Goal: Information Seeking & Learning: Compare options

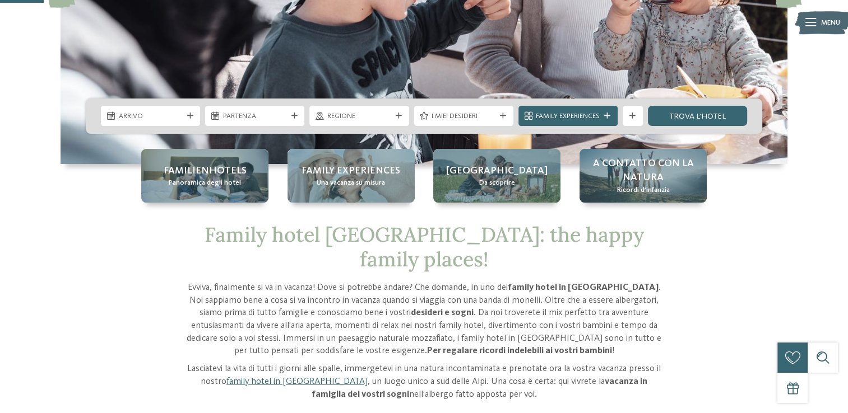
scroll to position [225, 0]
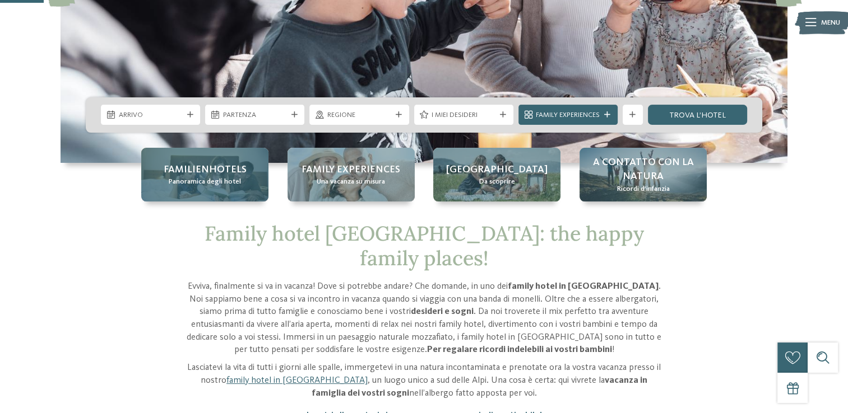
click at [213, 180] on span "Panoramica degli hotel" at bounding box center [205, 182] width 72 height 10
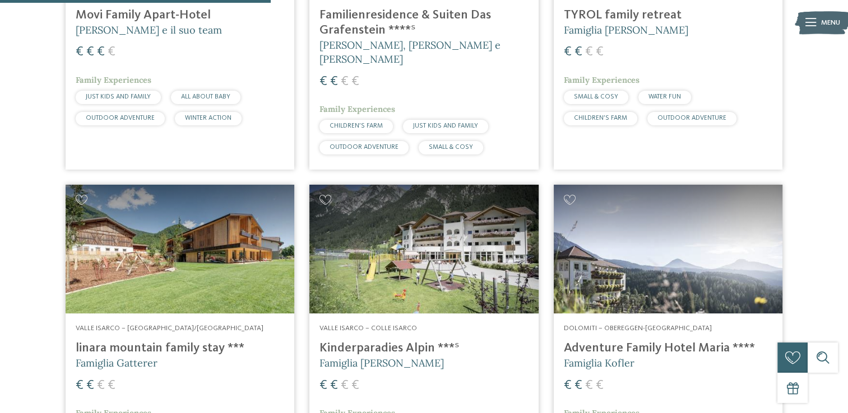
scroll to position [1180, 0]
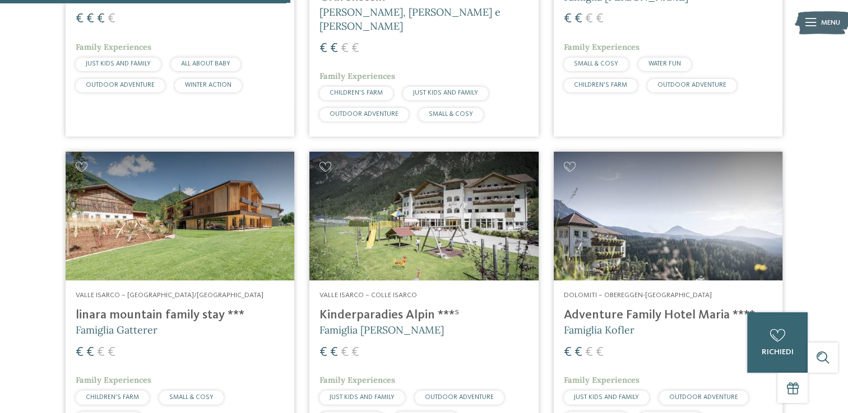
click at [193, 308] on h4 "linara mountain family stay ***" at bounding box center [180, 315] width 208 height 15
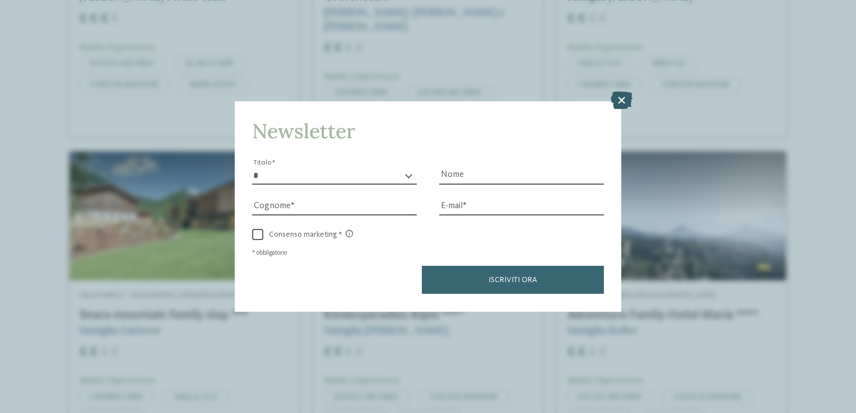
click at [620, 97] on icon at bounding box center [622, 101] width 22 height 18
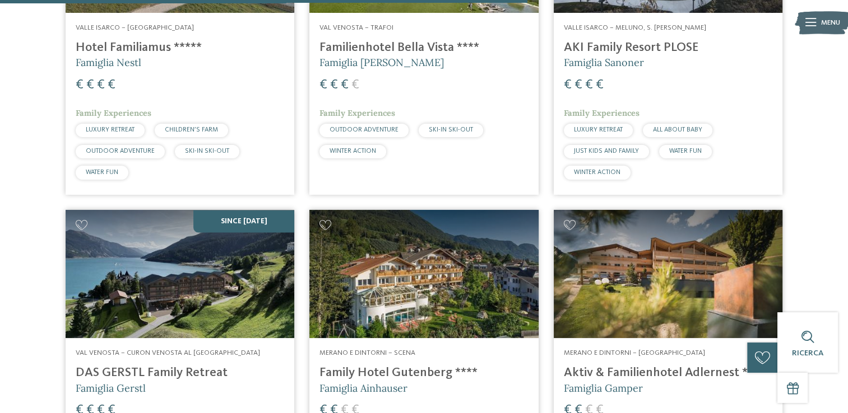
scroll to position [2155, 0]
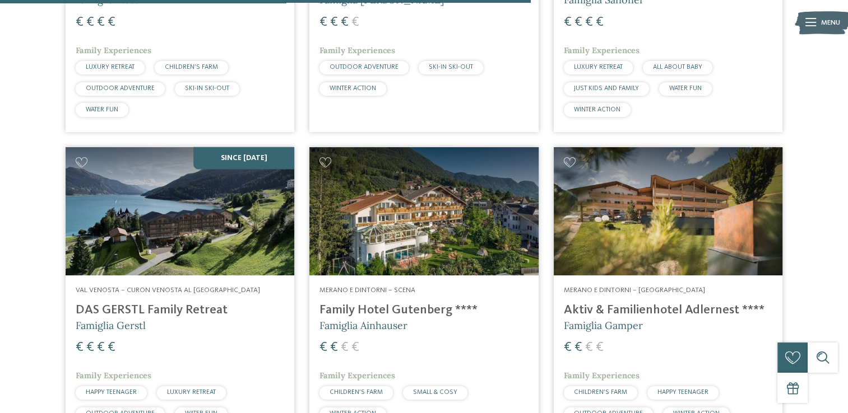
click at [623, 303] on h4 "Aktiv & Familienhotel Adlernest ****" at bounding box center [668, 310] width 208 height 15
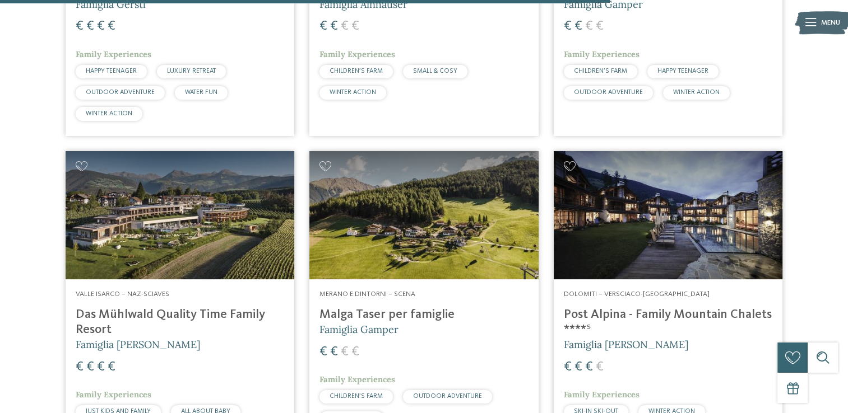
scroll to position [2478, 0]
click at [683, 307] on h4 "Post Alpina - Family Mountain Chalets ****ˢ" at bounding box center [668, 322] width 208 height 30
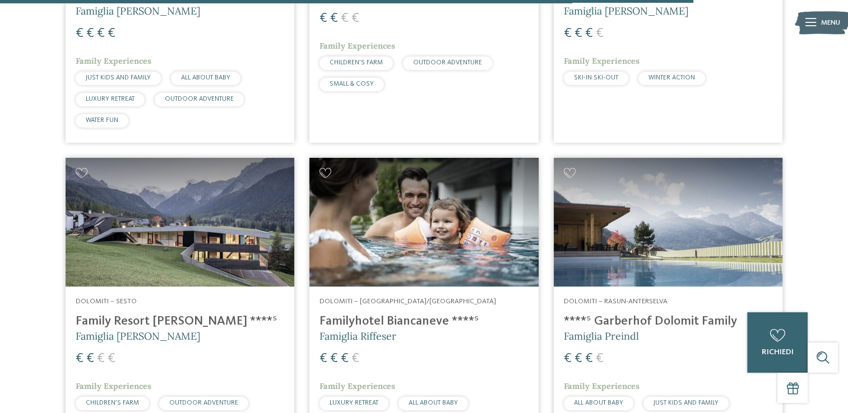
scroll to position [2816, 0]
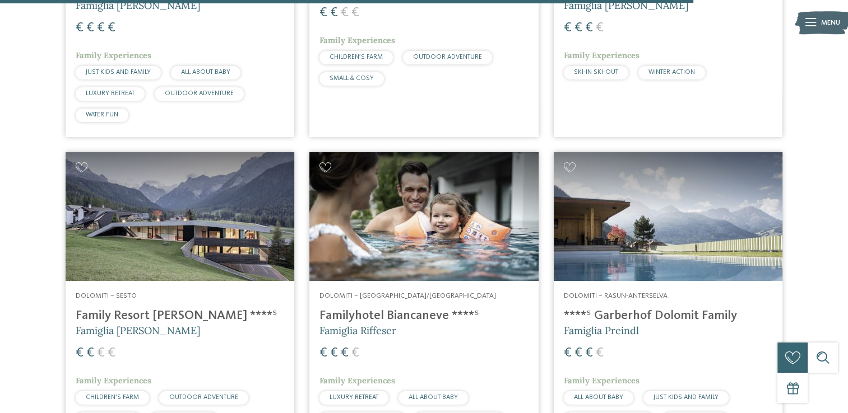
click at [423, 309] on h4 "Familyhotel Biancaneve ****ˢ" at bounding box center [423, 316] width 208 height 15
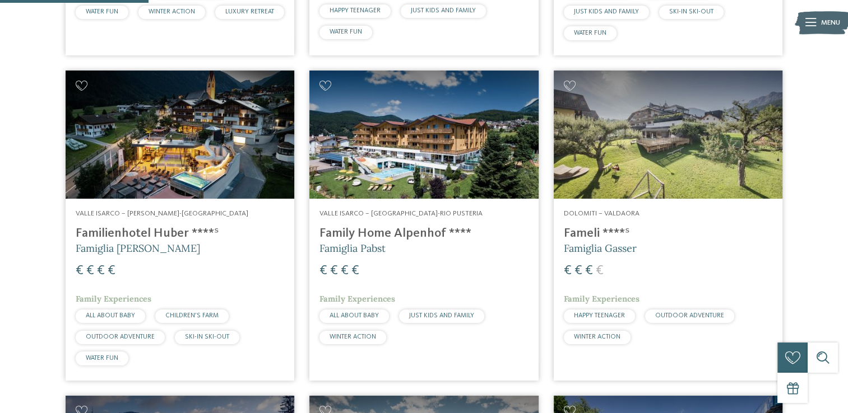
scroll to position [603, 0]
click at [173, 226] on div "Valle Isarco – Valles-Rio Pusteria Familienhotel Huber ****ˢ Famiglia Stolz € €…" at bounding box center [180, 289] width 229 height 181
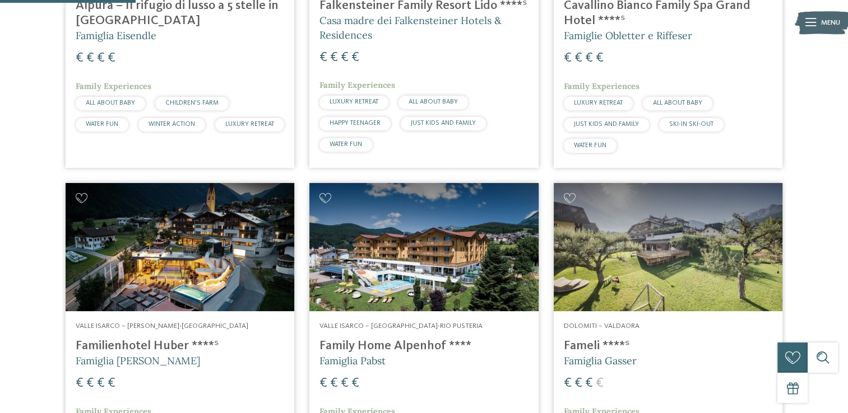
scroll to position [488, 0]
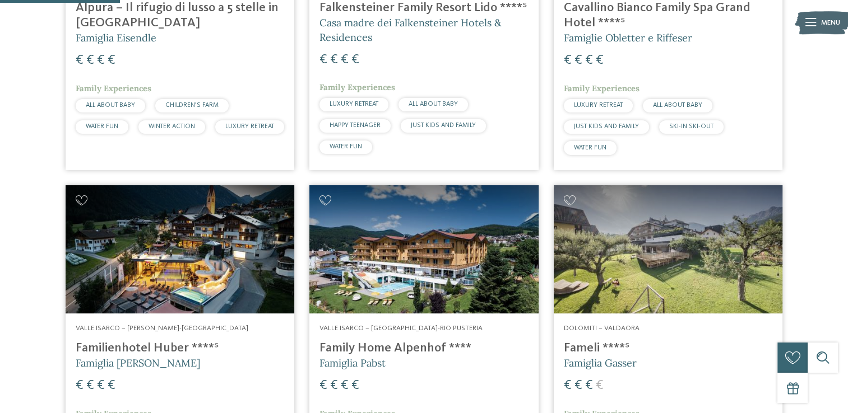
click at [384, 351] on h4 "Family Home Alpenhof ****" at bounding box center [423, 348] width 208 height 15
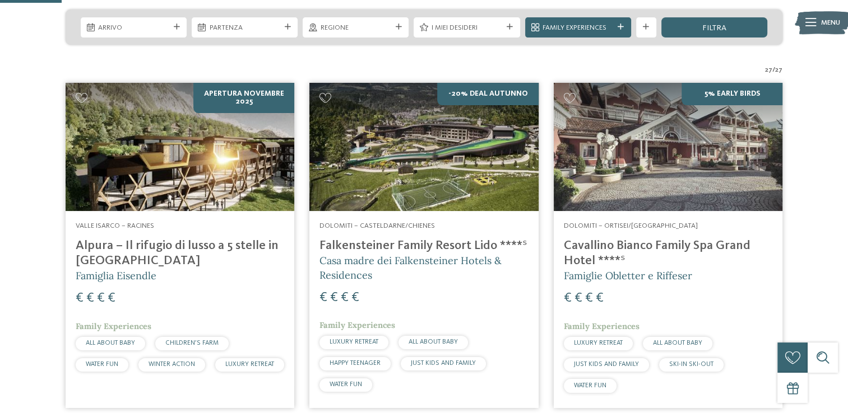
scroll to position [250, 0]
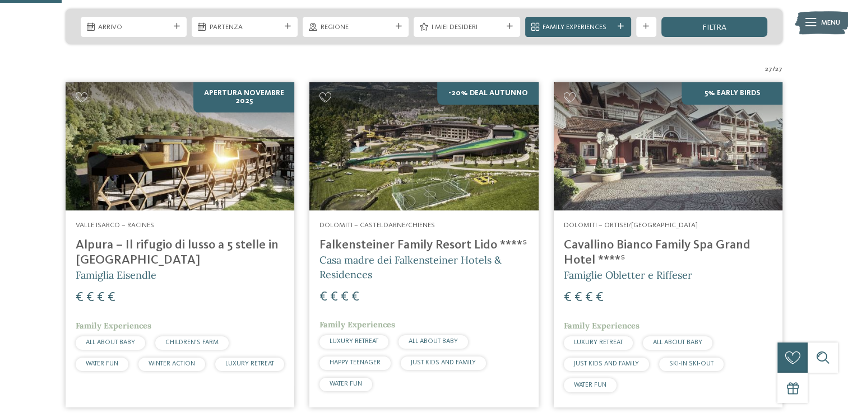
click at [166, 167] on img at bounding box center [180, 146] width 229 height 129
click at [432, 243] on h4 "Falkensteiner Family Resort Lido ****ˢ" at bounding box center [423, 245] width 208 height 15
click at [618, 240] on h4 "Cavallino Bianco Family Spa Grand Hotel ****ˢ" at bounding box center [668, 253] width 208 height 30
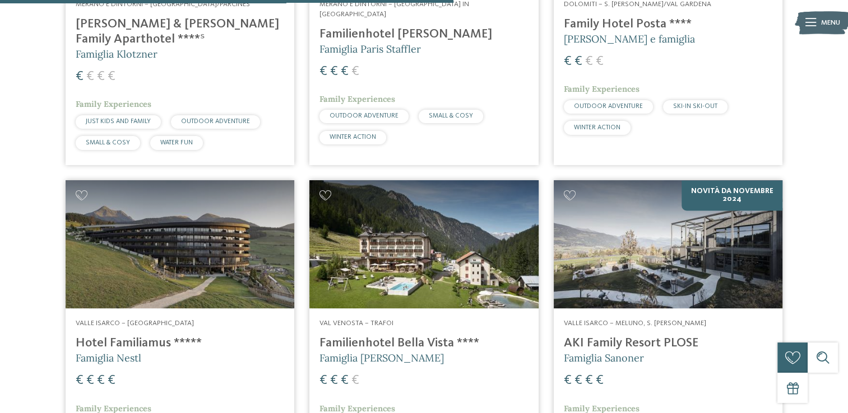
scroll to position [1865, 0]
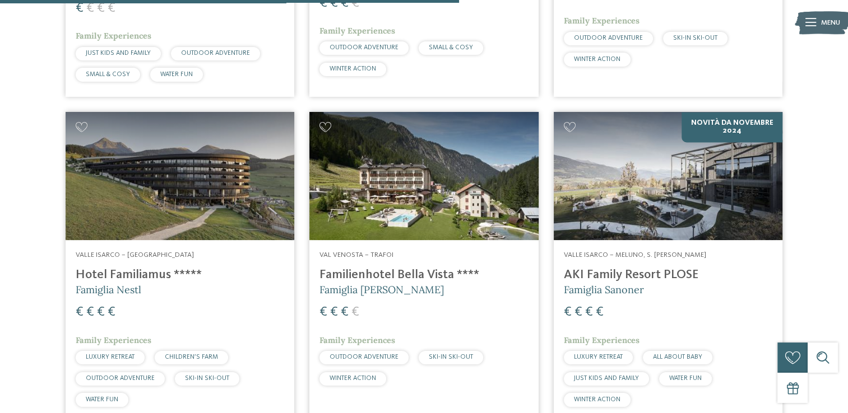
click at [152, 268] on h4 "Hotel Familiamus *****" at bounding box center [180, 275] width 208 height 15
click at [592, 268] on h4 "AKI Family Resort PLOSE" at bounding box center [668, 275] width 208 height 15
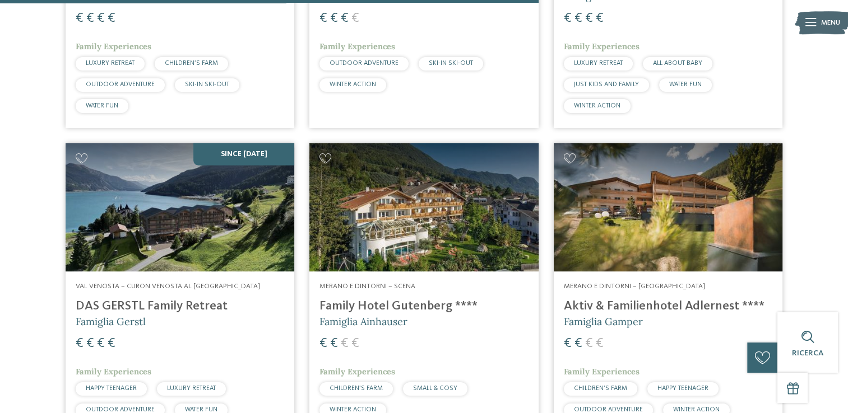
scroll to position [2196, 0]
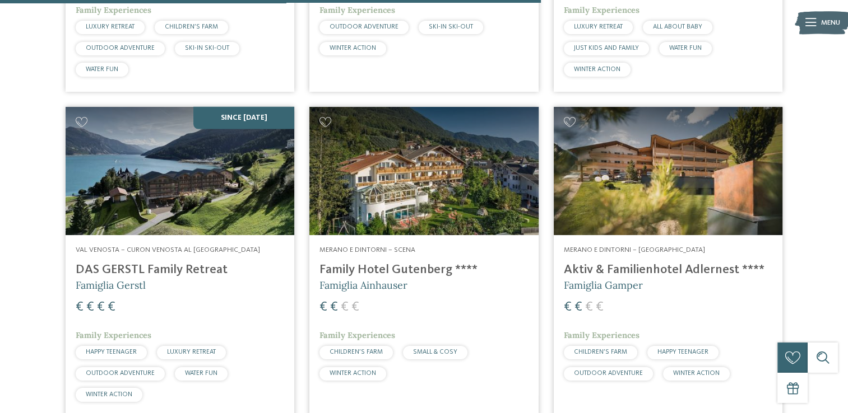
click at [206, 235] on div "Val Venosta – Curon Venosta al lago di Resia DAS GERSTL Family Retreat Famiglia…" at bounding box center [180, 325] width 229 height 181
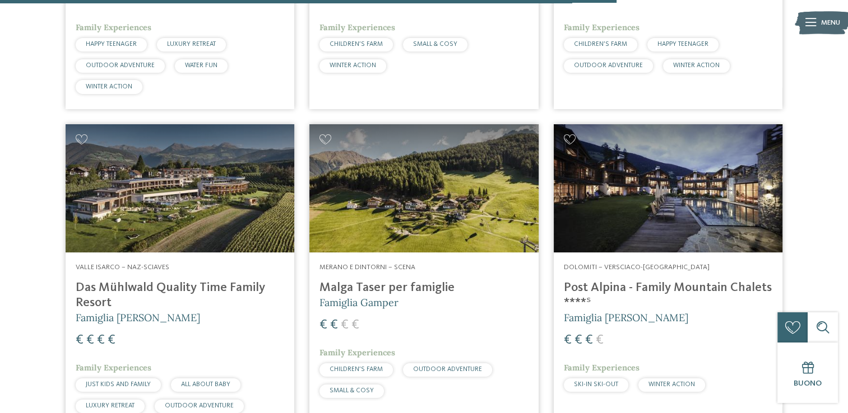
scroll to position [2522, 0]
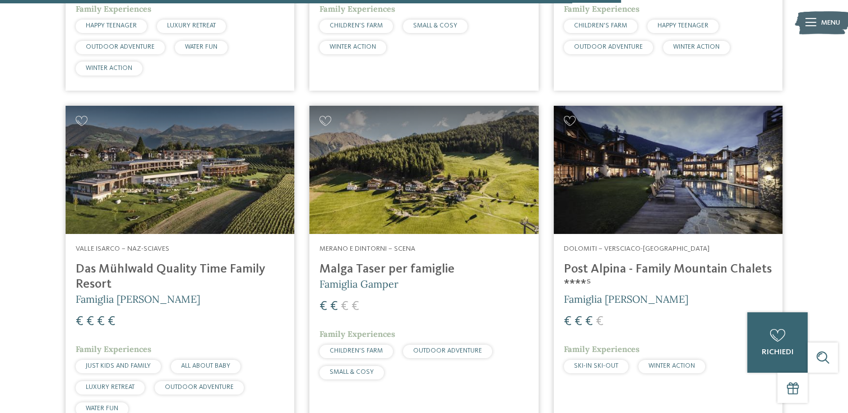
click at [150, 262] on h4 "Das Mühlwald Quality Time Family Resort" at bounding box center [180, 277] width 208 height 30
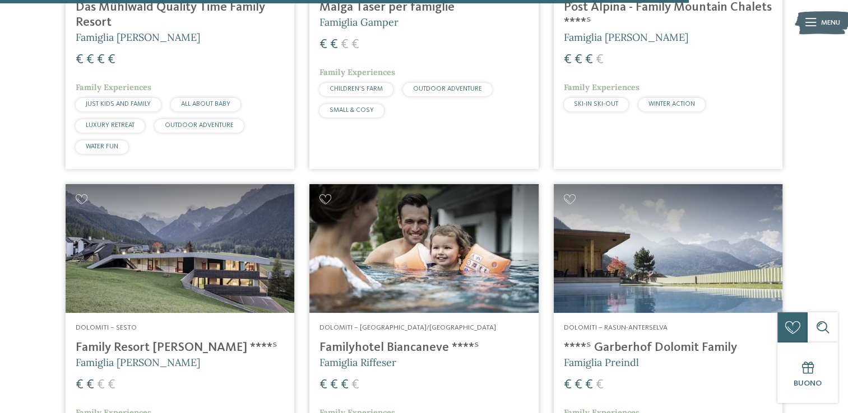
scroll to position [2810, 0]
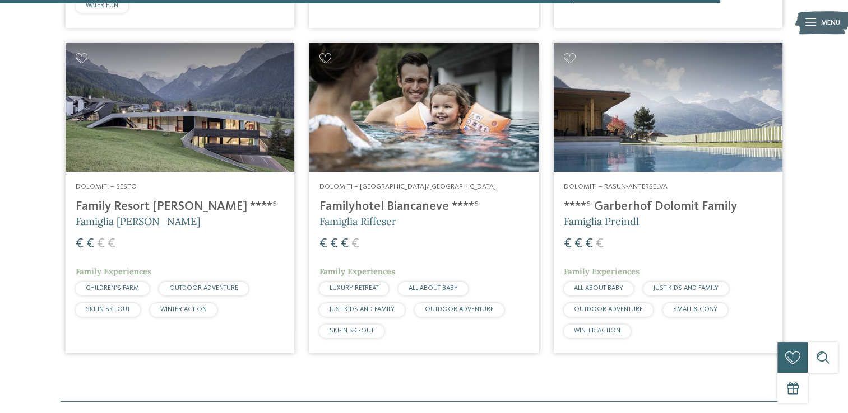
scroll to position [2926, 0]
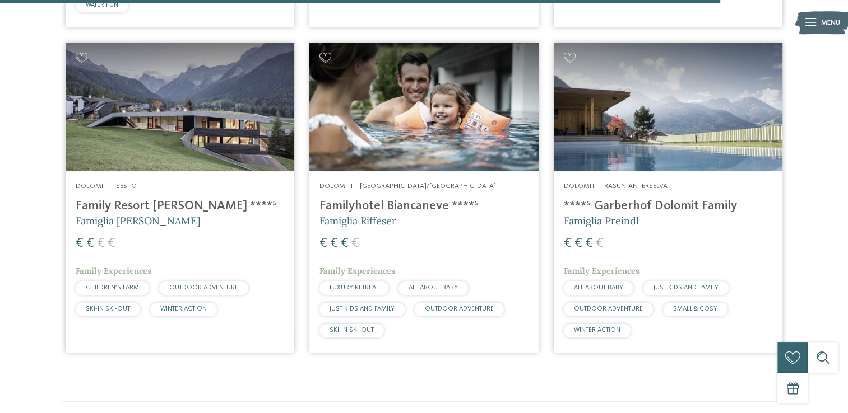
click at [618, 199] on h4 "****ˢ Garberhof Dolomit Family" at bounding box center [668, 206] width 208 height 15
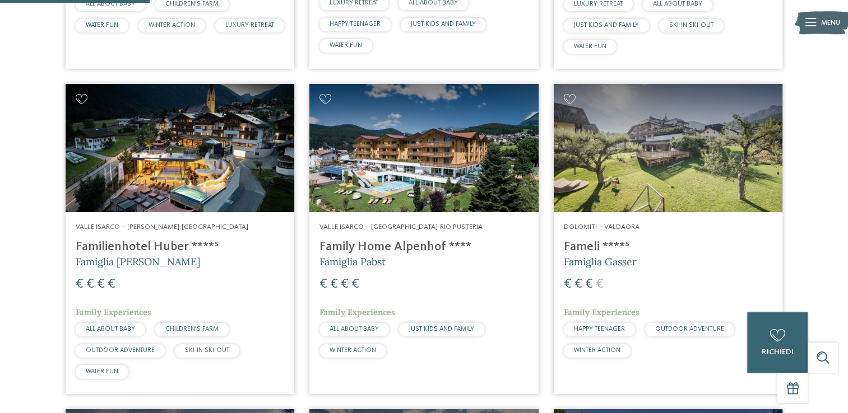
scroll to position [609, 0]
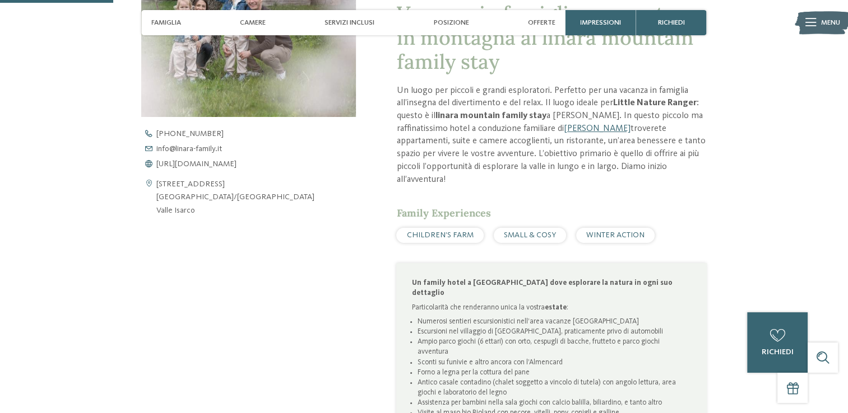
scroll to position [408, 0]
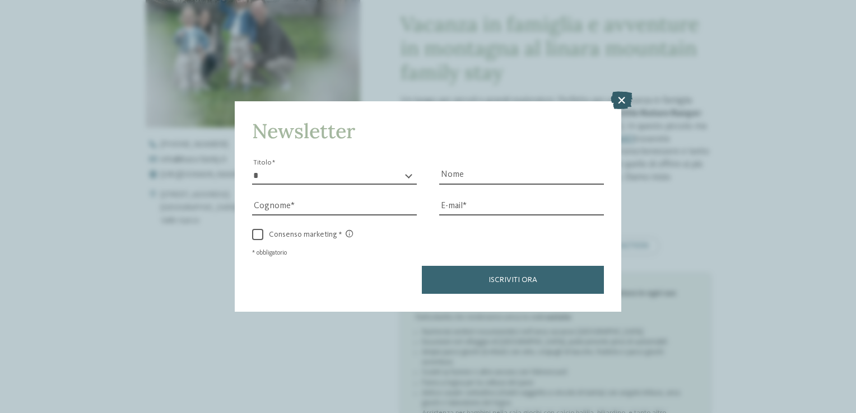
click at [619, 100] on icon at bounding box center [622, 101] width 22 height 18
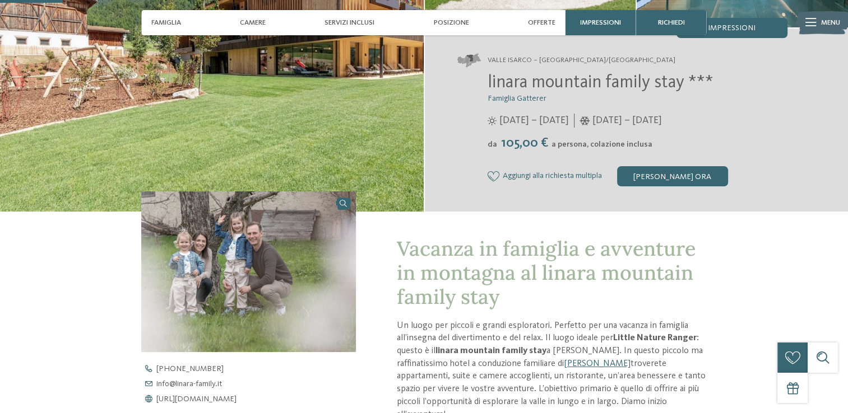
scroll to position [367, 0]
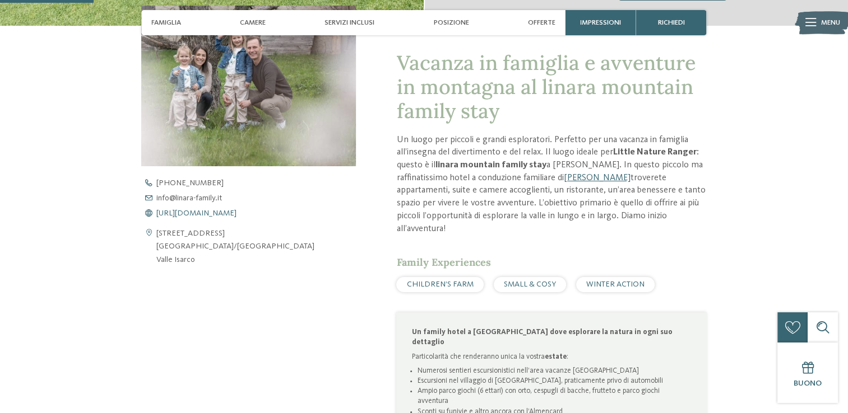
click at [236, 215] on span "https://www.linara-family.it/it" at bounding box center [196, 213] width 80 height 8
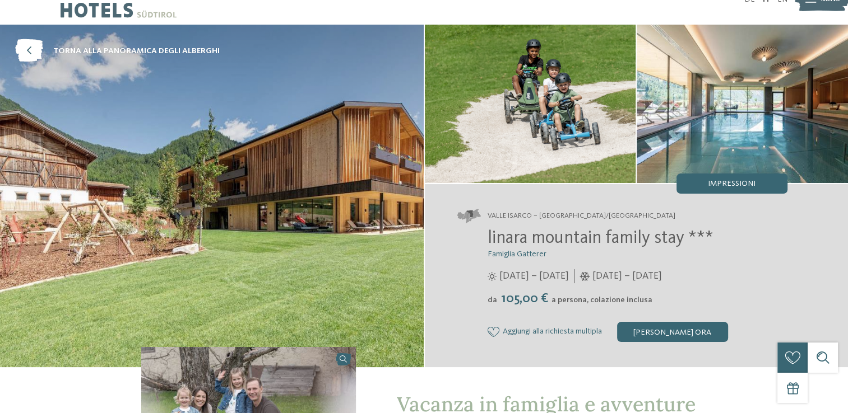
scroll to position [0, 0]
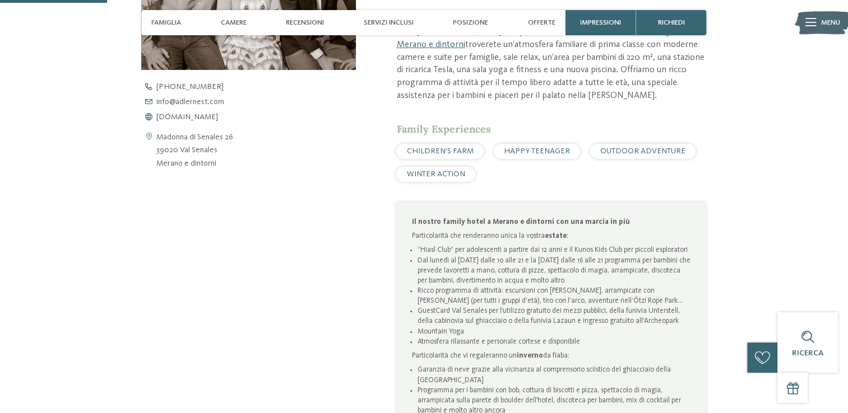
scroll to position [405, 0]
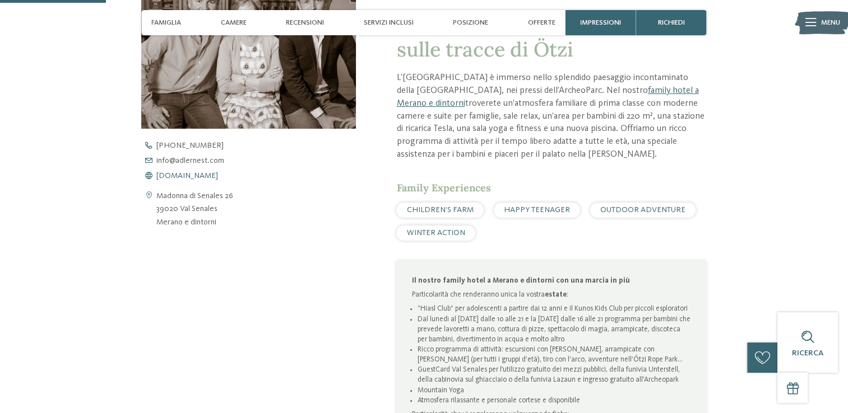
click at [181, 173] on span "www.adlernest.com" at bounding box center [187, 176] width 62 height 8
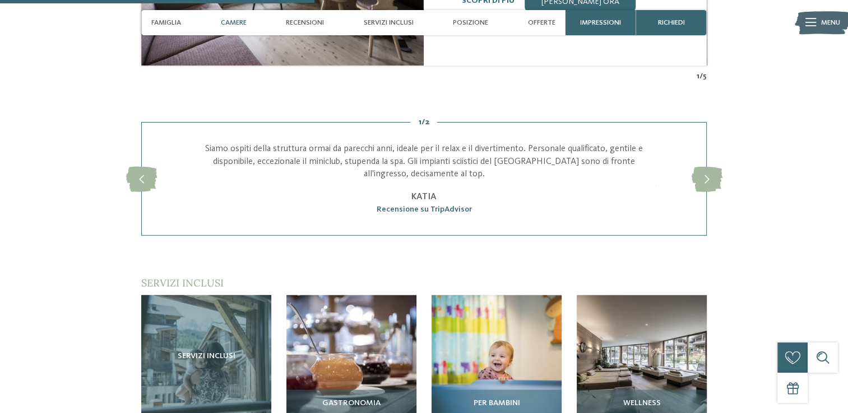
scroll to position [1419, 0]
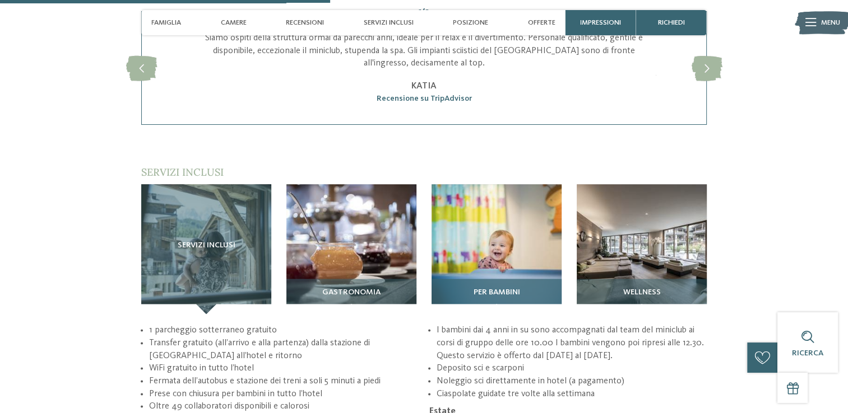
click at [483, 240] on img at bounding box center [496, 249] width 130 height 130
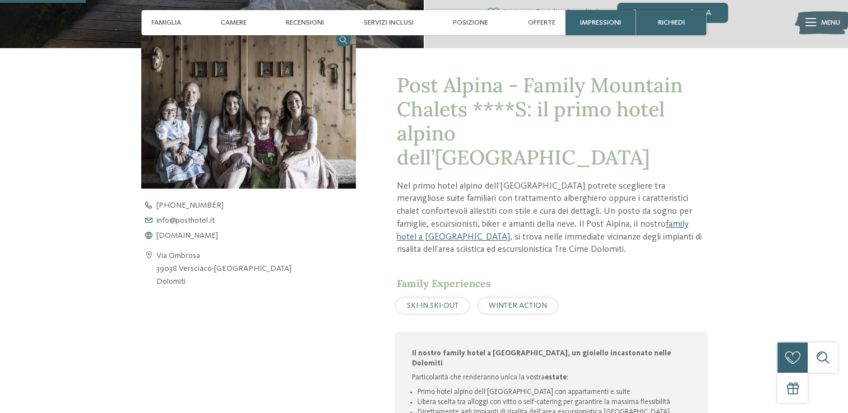
scroll to position [361, 0]
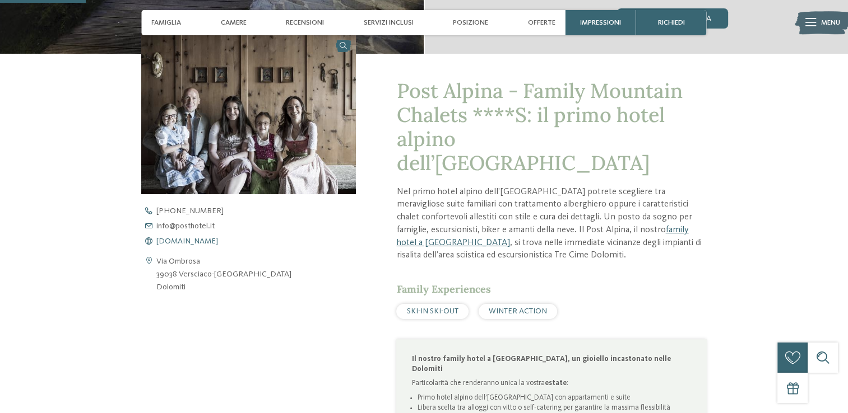
click at [203, 239] on span "[DOMAIN_NAME]" at bounding box center [187, 242] width 62 height 8
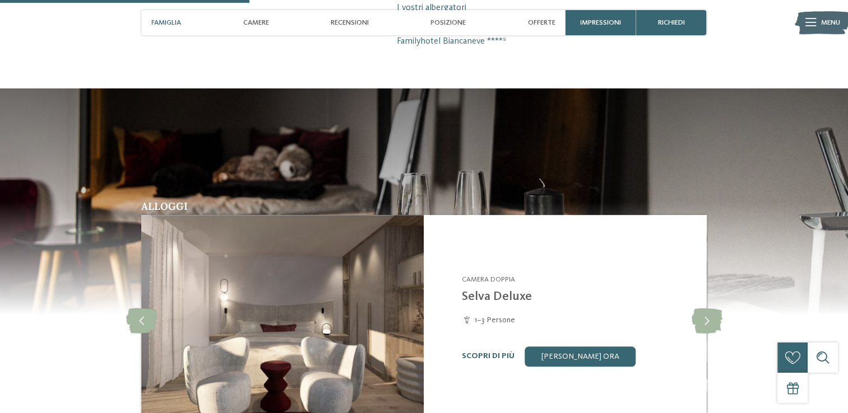
scroll to position [842, 0]
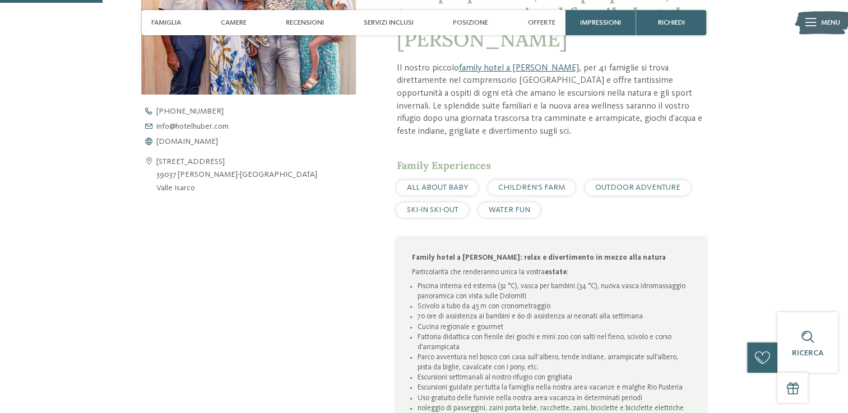
scroll to position [409, 0]
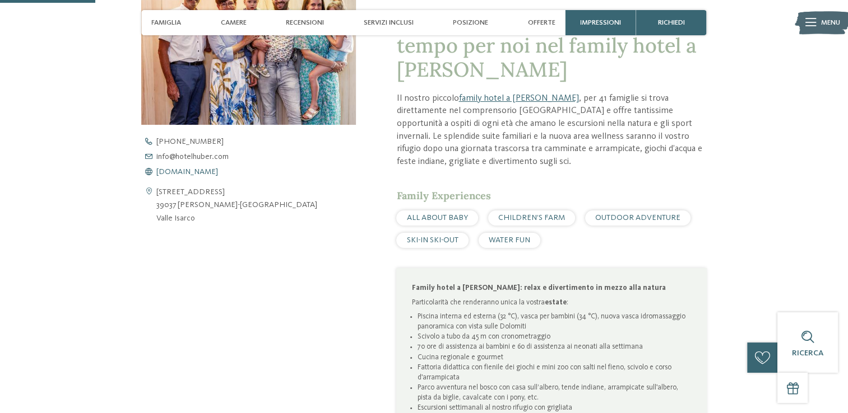
click at [204, 174] on span "[DOMAIN_NAME]" at bounding box center [187, 172] width 62 height 8
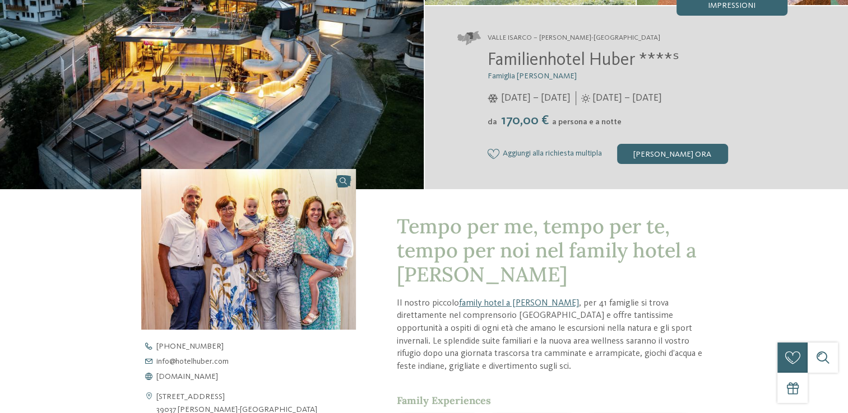
scroll to position [0, 0]
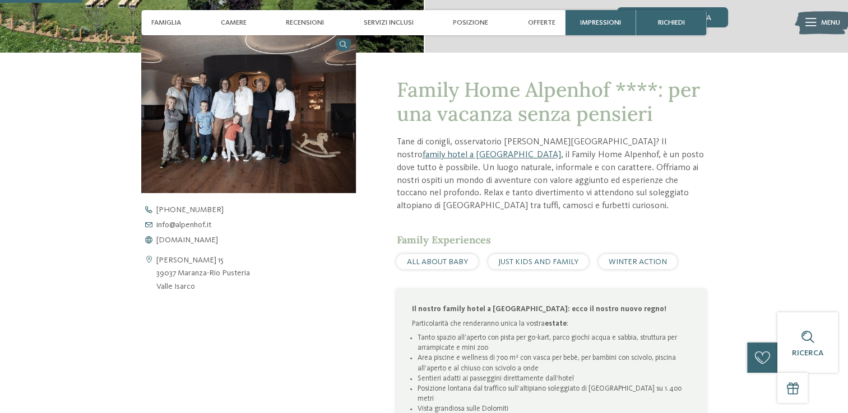
scroll to position [341, 0]
click at [171, 239] on span "www.alpenhof.it" at bounding box center [187, 240] width 62 height 8
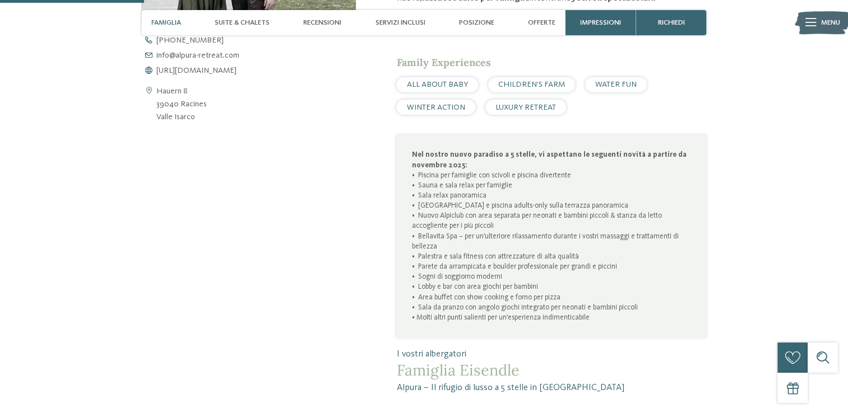
scroll to position [540, 0]
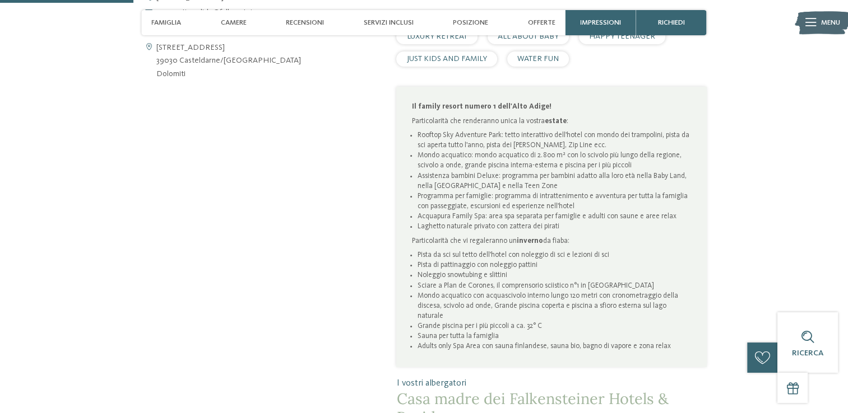
scroll to position [585, 0]
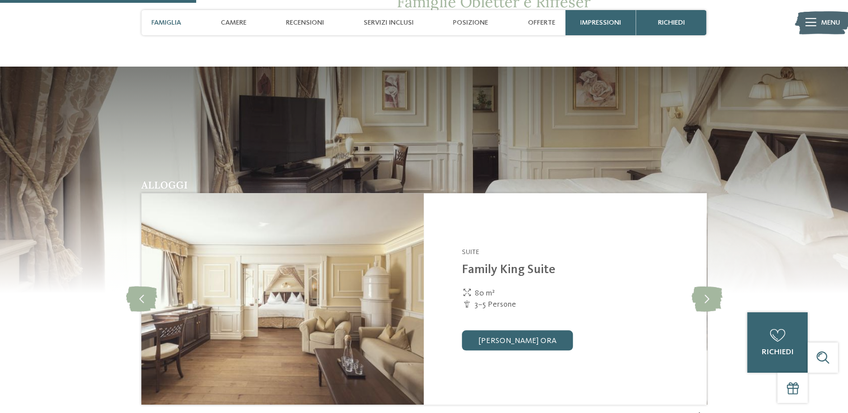
scroll to position [929, 0]
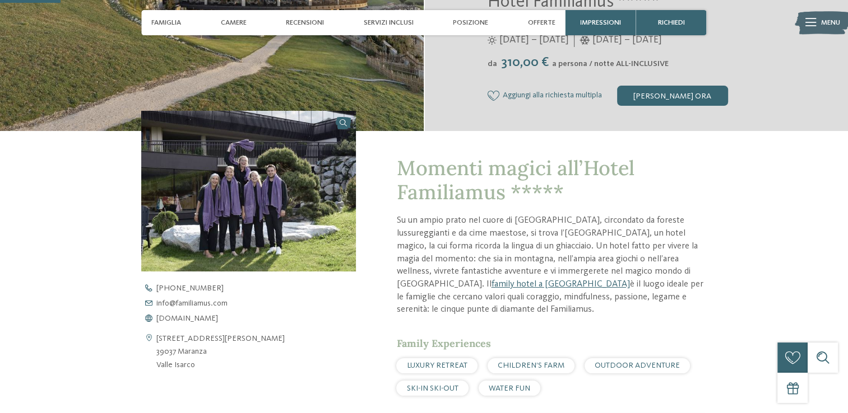
scroll to position [291, 0]
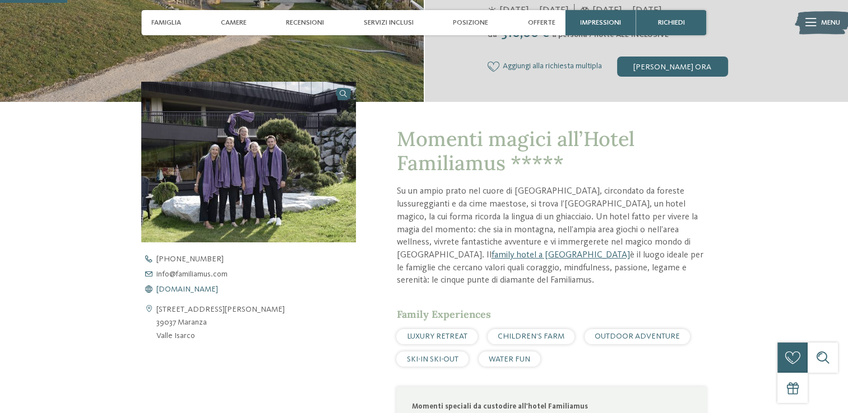
click at [200, 288] on span "www.familiamus.com" at bounding box center [187, 290] width 62 height 8
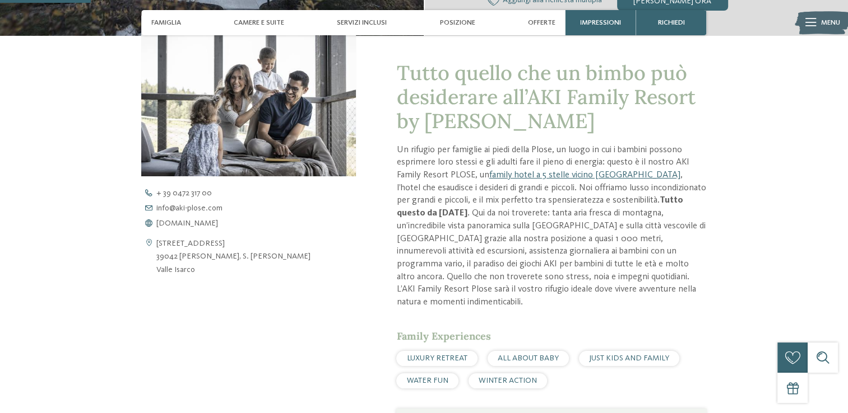
scroll to position [430, 0]
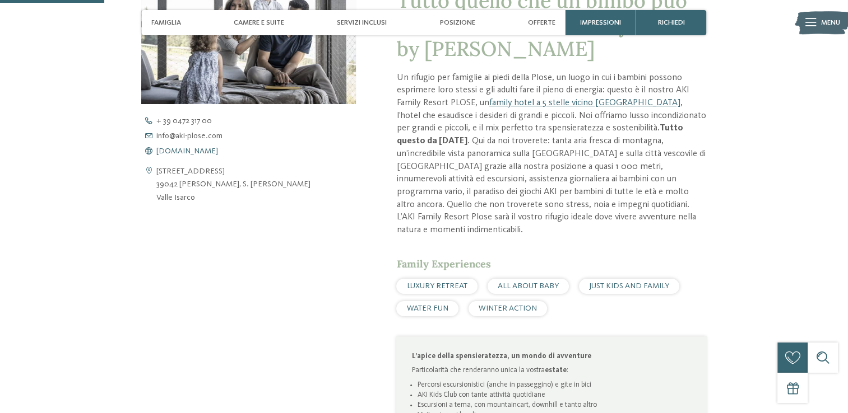
click at [167, 152] on span "[DOMAIN_NAME]" at bounding box center [187, 151] width 62 height 8
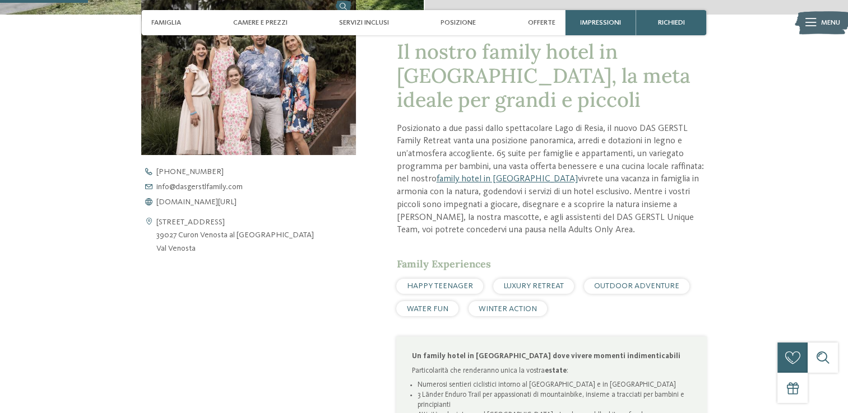
scroll to position [379, 0]
click at [218, 202] on span "www.dasgerstlfamily.com/it" at bounding box center [196, 202] width 80 height 8
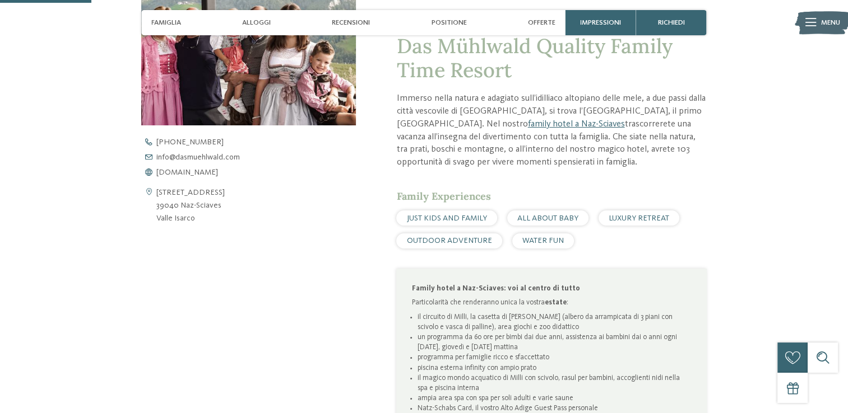
scroll to position [435, 0]
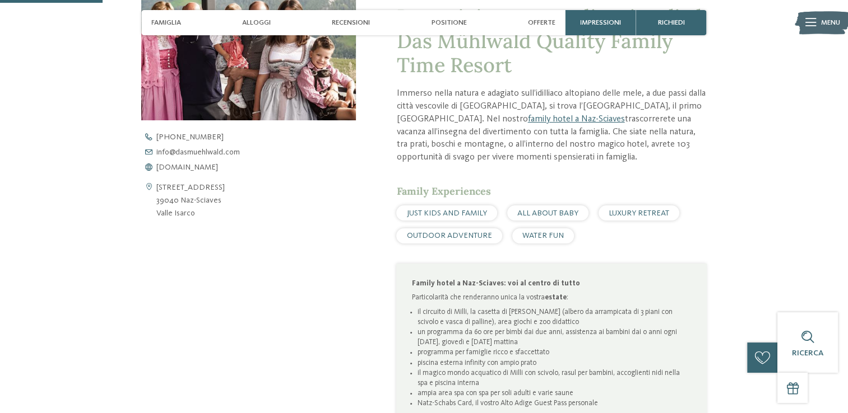
click at [268, 239] on div "Apri i dati di contatto [STREET_ADDRESS] 39040 Naz-Sciaves [GEOGRAPHIC_DATA] [P…" at bounding box center [248, 270] width 215 height 621
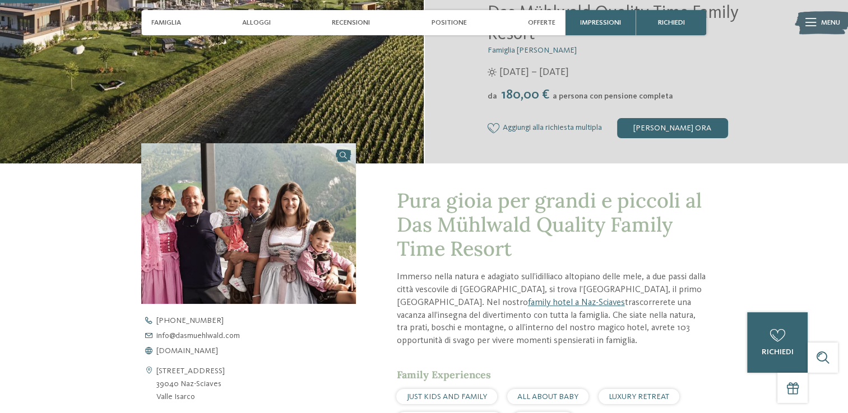
scroll to position [248, 0]
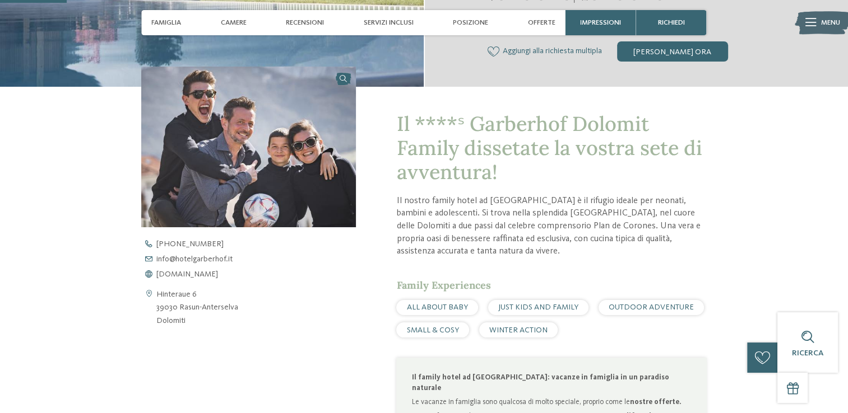
scroll to position [311, 0]
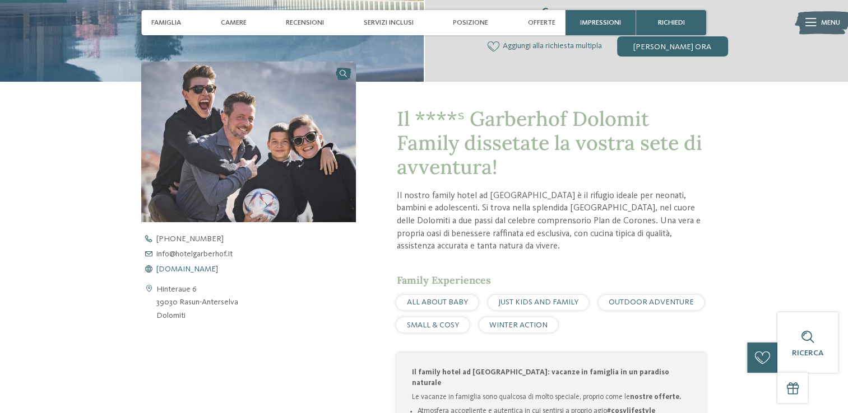
click at [199, 268] on span "[DOMAIN_NAME]" at bounding box center [187, 270] width 62 height 8
